Goal: Find specific page/section: Find specific page/section

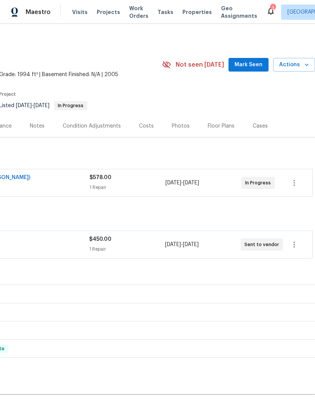
scroll to position [0, 112]
click at [297, 245] on icon "button" at bounding box center [294, 244] width 9 height 9
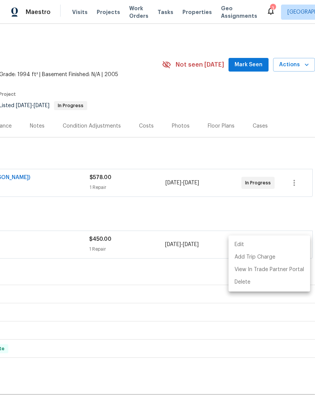
click at [269, 243] on li "Edit" at bounding box center [270, 244] width 82 height 12
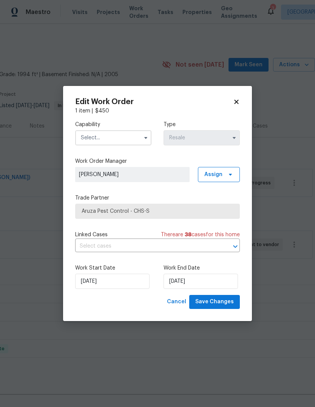
click at [139, 135] on input "text" at bounding box center [113, 137] width 76 height 15
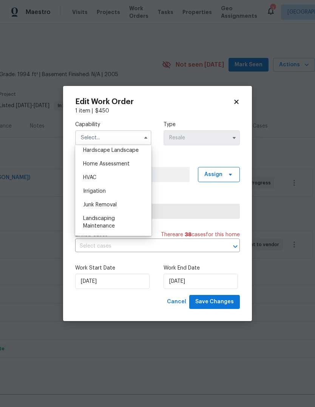
scroll to position [612, 0]
click at [119, 190] on div "Pests" at bounding box center [113, 191] width 73 height 14
type input "Pests"
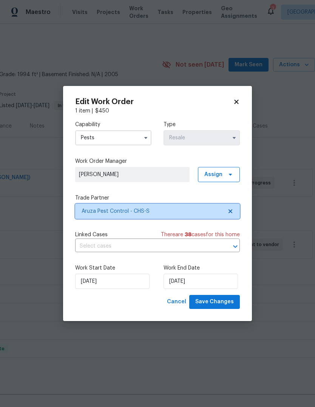
click at [233, 212] on icon at bounding box center [231, 211] width 4 height 4
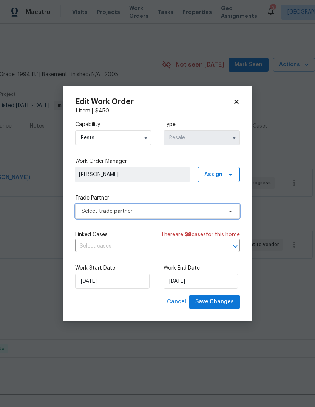
click at [228, 213] on icon at bounding box center [231, 211] width 6 height 6
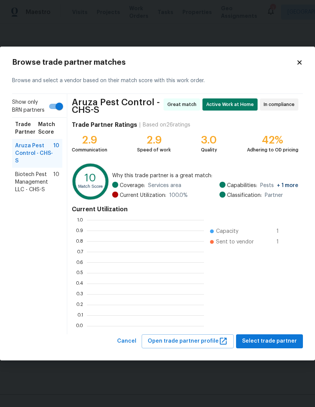
scroll to position [106, 117]
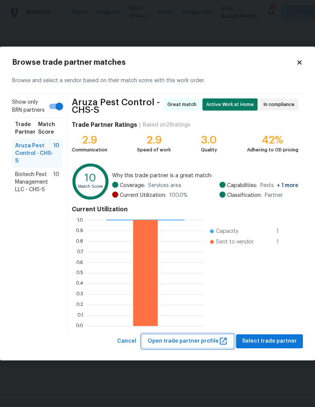
click at [196, 345] on span "Open trade partner profile" at bounding box center [188, 340] width 80 height 9
click at [302, 64] on icon at bounding box center [299, 62] width 7 height 7
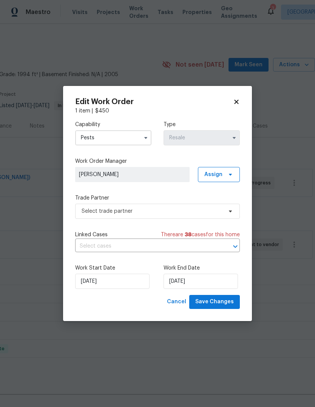
click at [239, 102] on icon at bounding box center [236, 101] width 7 height 7
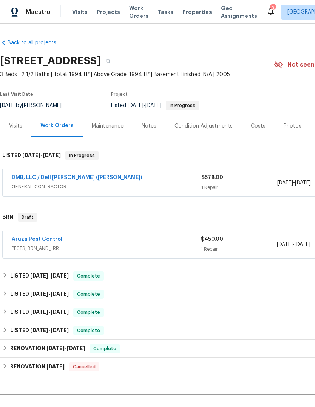
scroll to position [0, 0]
click at [35, 240] on link "Aruza Pest Control" at bounding box center [37, 238] width 51 height 5
